Goal: Task Accomplishment & Management: Manage account settings

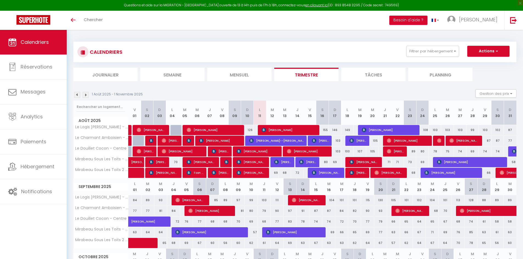
select select
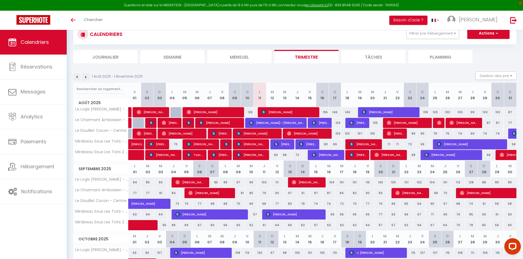
scroll to position [27, 0]
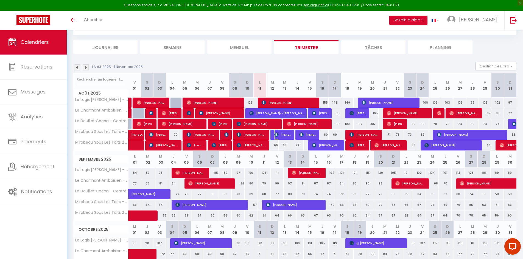
click at [281, 135] on span "[PERSON_NAME]" at bounding box center [282, 135] width 17 height 10
select select "OK"
select select "KO"
select select "0"
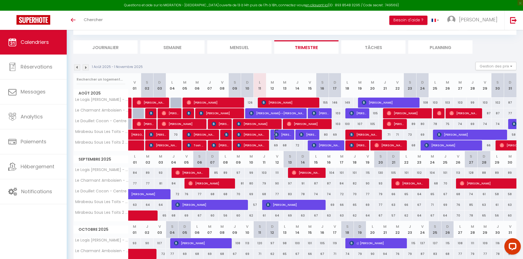
select select "1"
select select
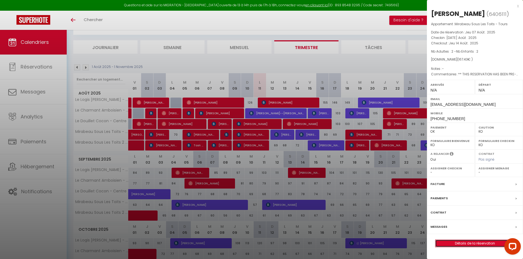
click at [467, 244] on link "Détails de la réservation" at bounding box center [474, 243] width 79 height 7
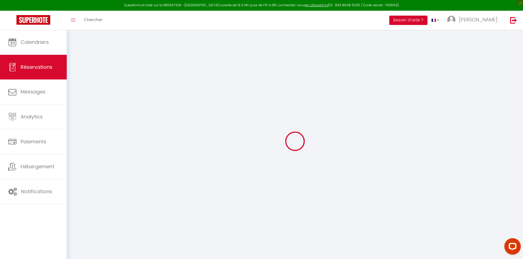
type input "[PERSON_NAME]"
type input "[EMAIL_ADDRESS][DOMAIN_NAME]"
type input "[PHONE_NUMBER]"
type input "."
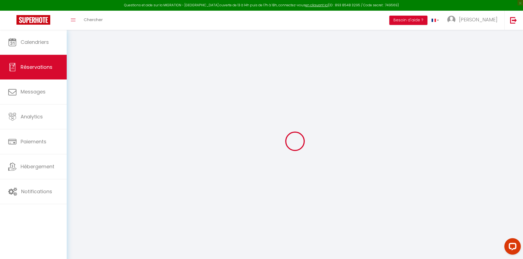
select select "NL"
type input "27.42"
type input "2.34"
select select "69103"
select select "1"
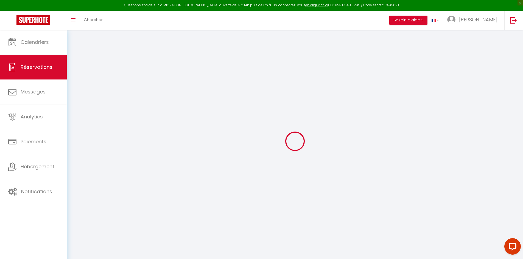
select select
type input "2"
select select "12"
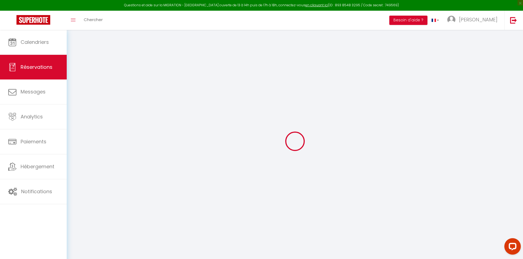
select select
type input "122.31"
checkbox input "false"
type input "0"
select select "2"
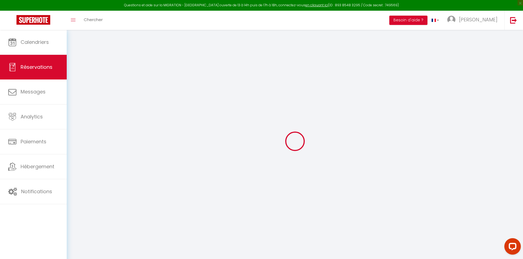
type input "0"
select select
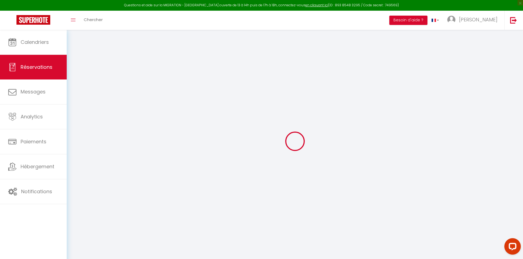
select select "14"
checkbox input "false"
select select
checkbox input "false"
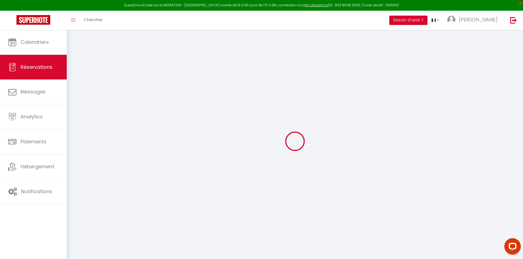
select select
checkbox input "false"
select select
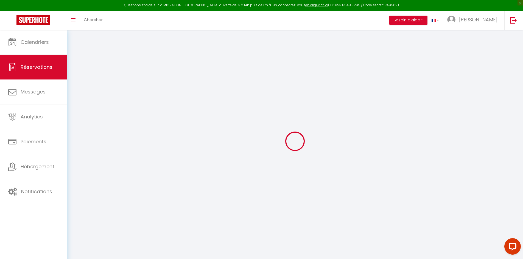
checkbox input "false"
type textarea "** THIS RESERVATION HAS BEEN PRE-PAID ** BOOKING NOTE : Payment charge is EUR 2…"
type input "39"
type input "6.12"
select select
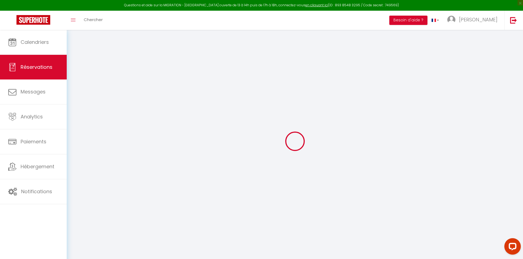
select select
checkbox input "false"
select select
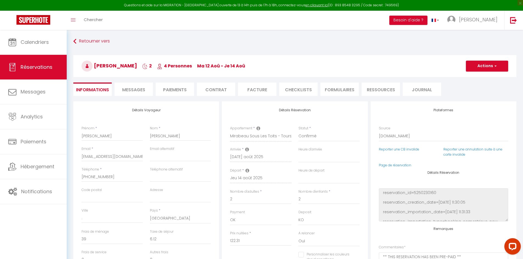
click at [133, 88] on span "Messages" at bounding box center [133, 90] width 23 height 6
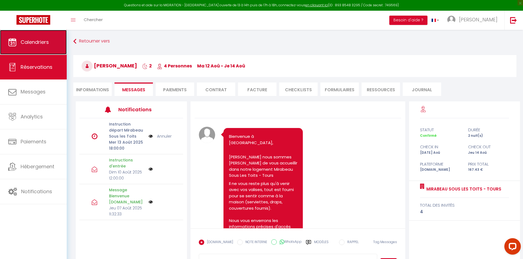
click at [44, 45] on span "Calendriers" at bounding box center [35, 42] width 28 height 7
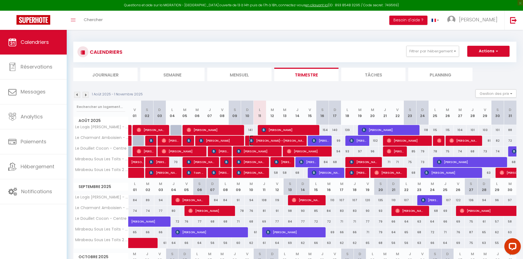
click at [267, 139] on span "[PERSON_NAME]--[PERSON_NAME]" at bounding box center [276, 141] width 55 height 10
select select "OK"
select select "0"
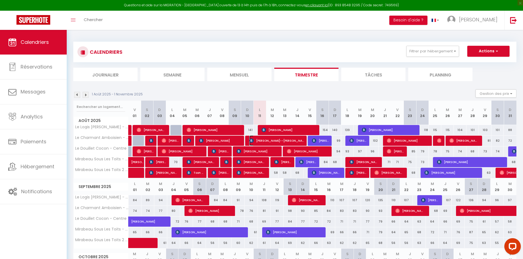
select select "1"
select select
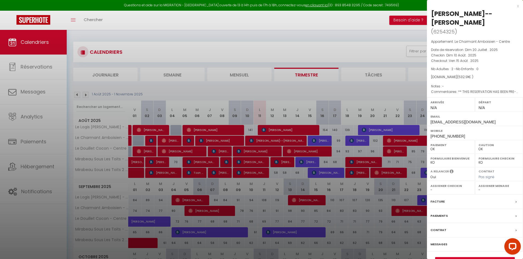
click at [348, 51] on div at bounding box center [261, 129] width 523 height 259
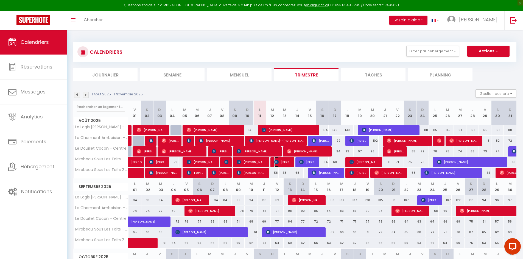
click at [277, 162] on img at bounding box center [276, 162] width 4 height 4
select select "KO"
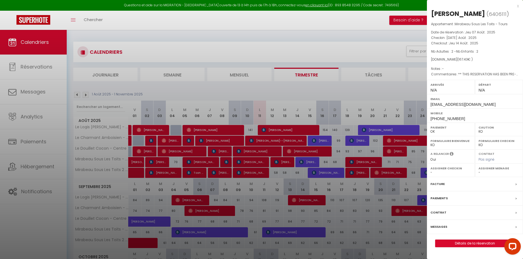
click at [277, 162] on div at bounding box center [261, 129] width 523 height 259
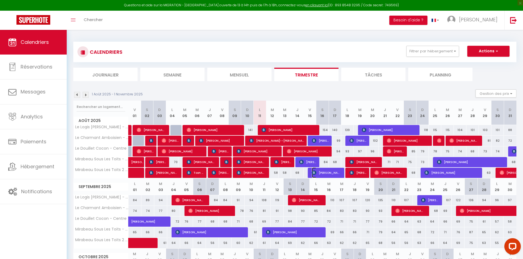
click at [328, 173] on span "[PERSON_NAME]" at bounding box center [326, 173] width 29 height 10
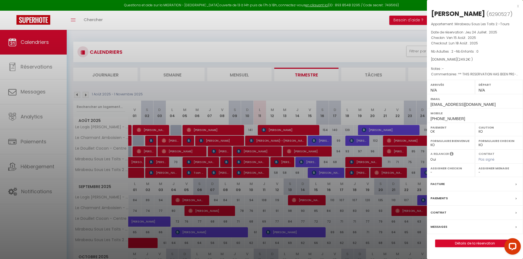
click at [328, 173] on div at bounding box center [261, 129] width 523 height 259
